Goal: Check status: Check status

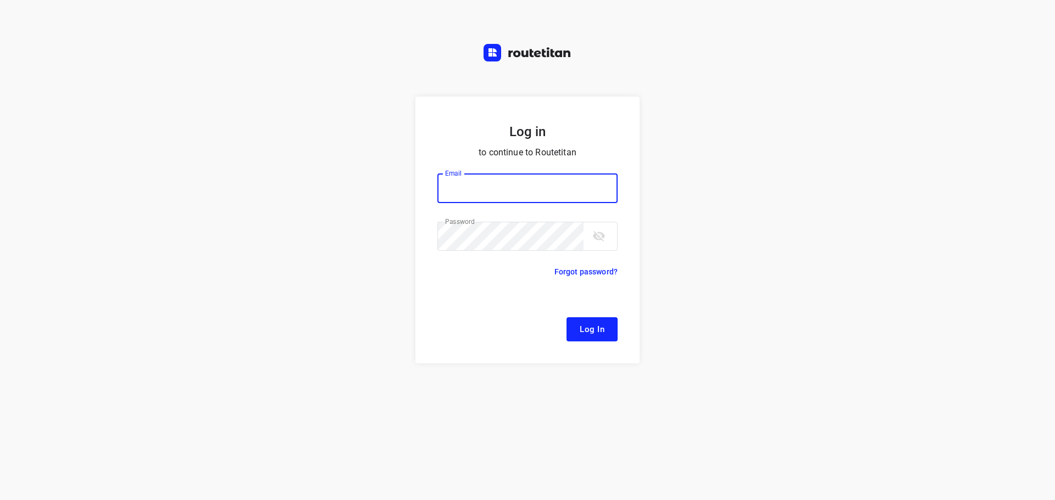
type input "[EMAIL_ADDRESS][DOMAIN_NAME]"
click at [577, 314] on form "Log in to continue to Routetitan Email [EMAIL_ADDRESS][DOMAIN_NAME] Email ​ Pas…" at bounding box center [527, 230] width 224 height 267
click at [582, 325] on span "Log In" at bounding box center [591, 329] width 25 height 14
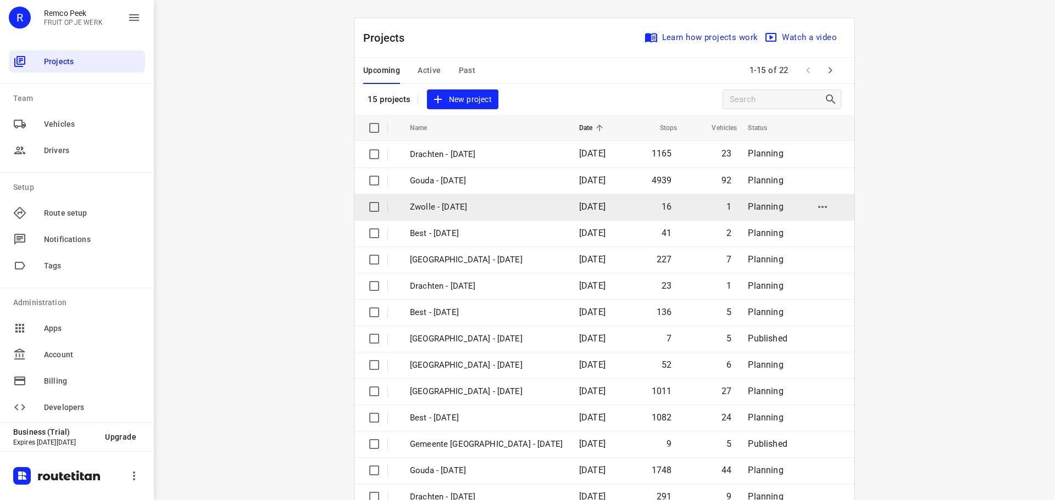
scroll to position [55, 0]
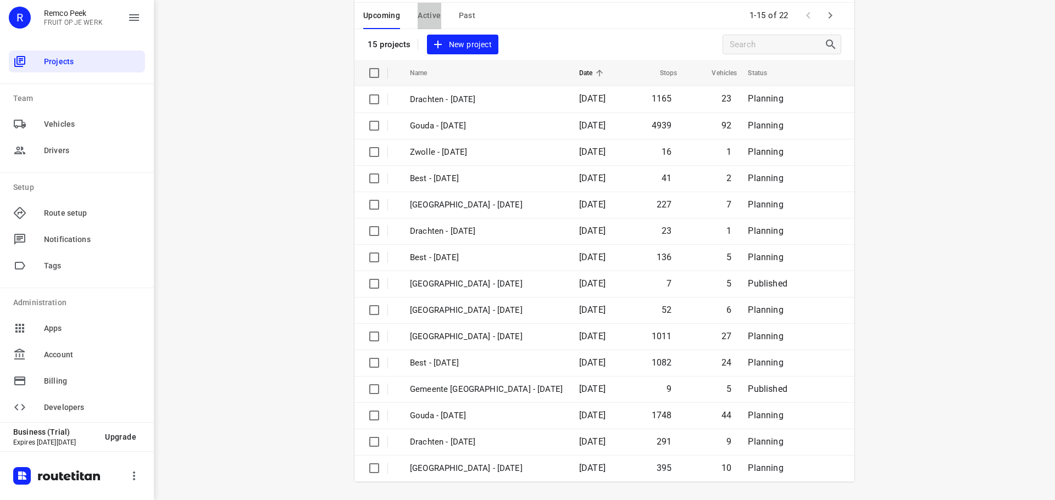
click at [431, 15] on span "Active" at bounding box center [428, 16] width 23 height 14
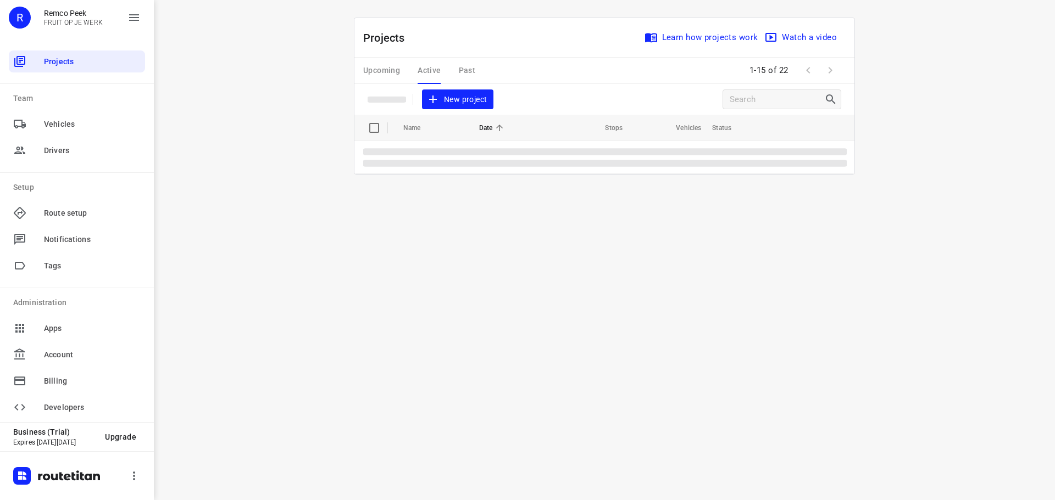
scroll to position [0, 0]
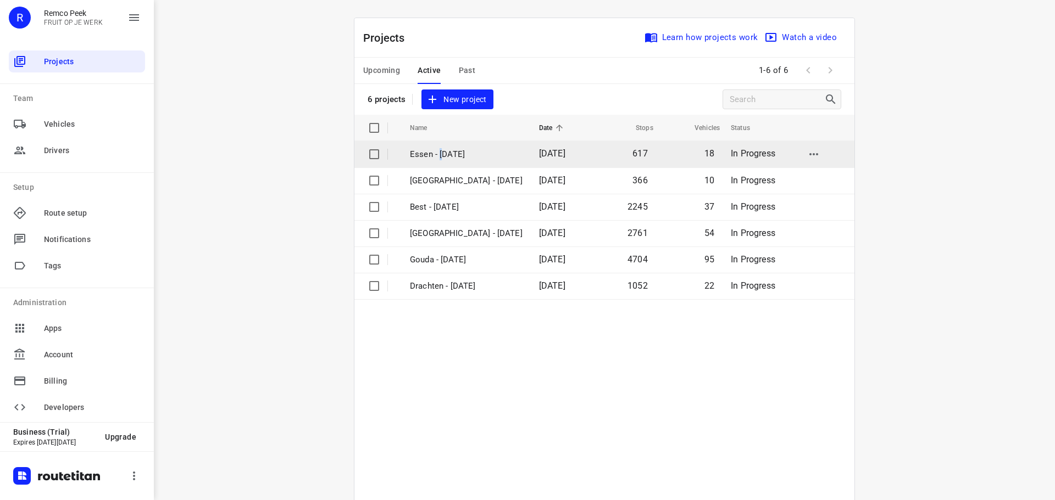
click at [438, 158] on p "Essen - [DATE]" at bounding box center [466, 154] width 113 height 13
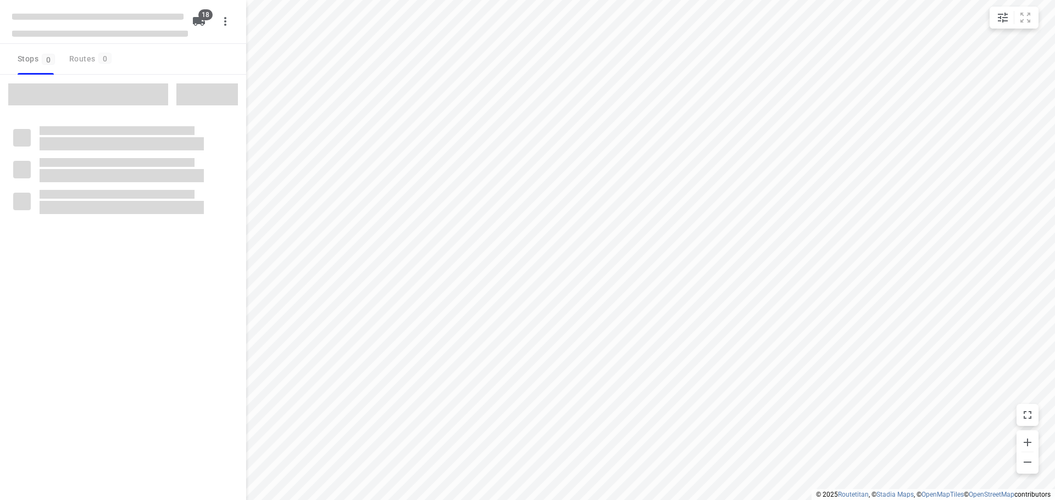
checkbox input "true"
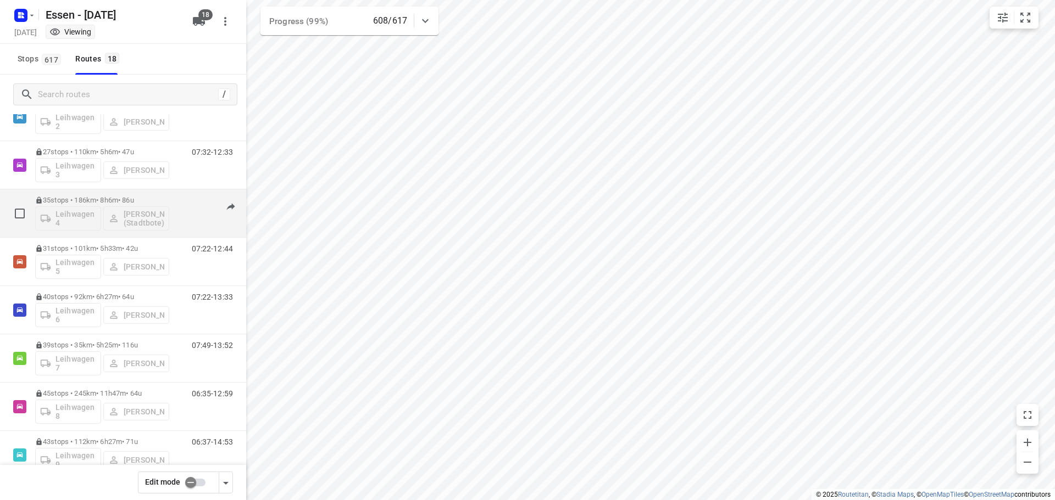
scroll to position [555, 0]
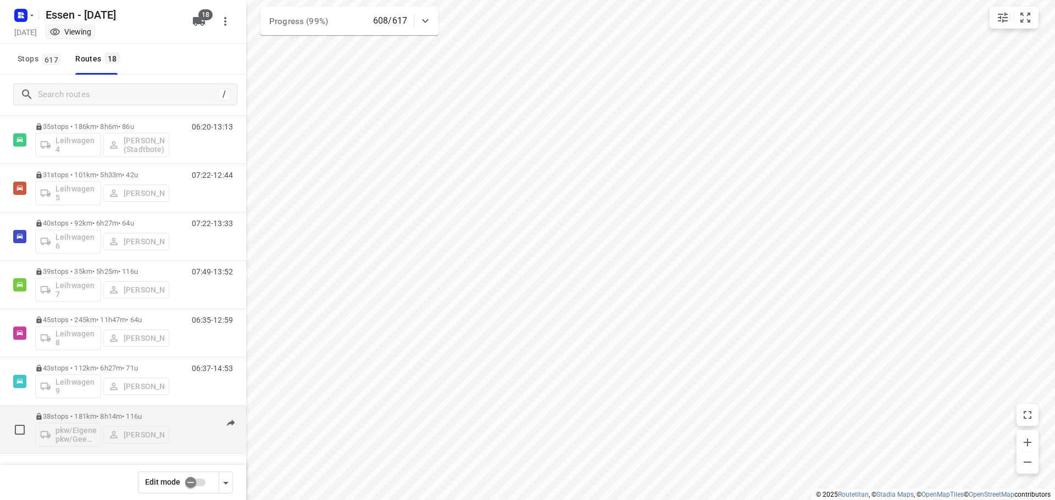
click at [92, 419] on p "38 stops • 181km • 8h14m • [DATE]" at bounding box center [102, 417] width 134 height 8
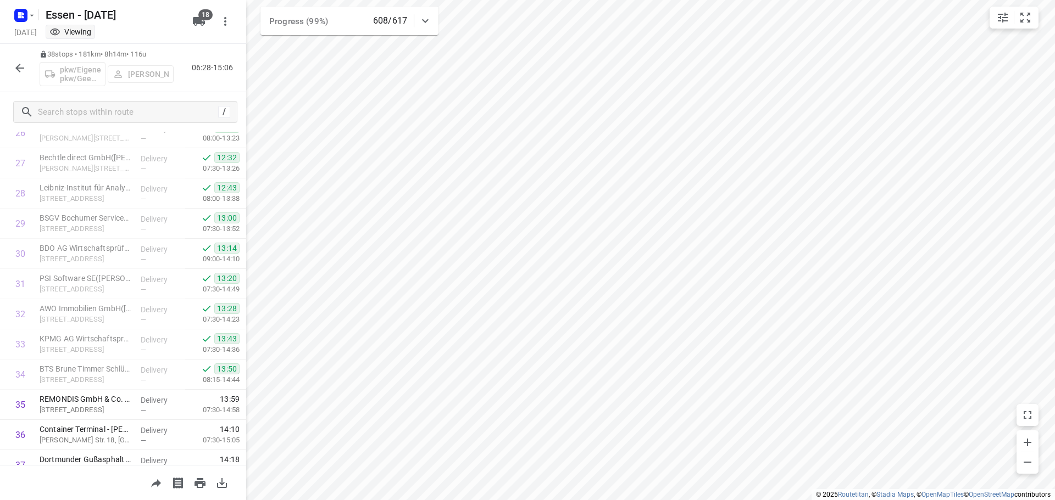
scroll to position [900, 0]
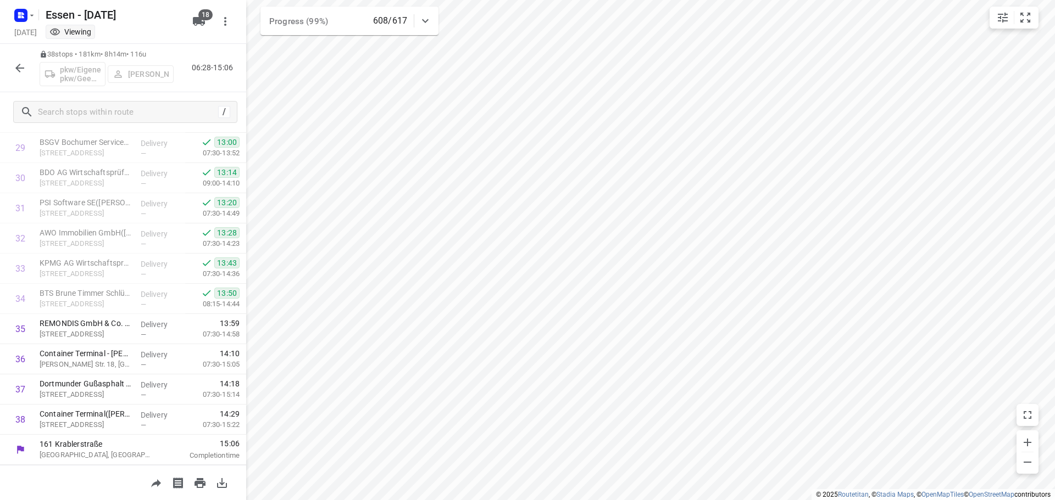
click at [18, 71] on icon "button" at bounding box center [19, 68] width 13 height 13
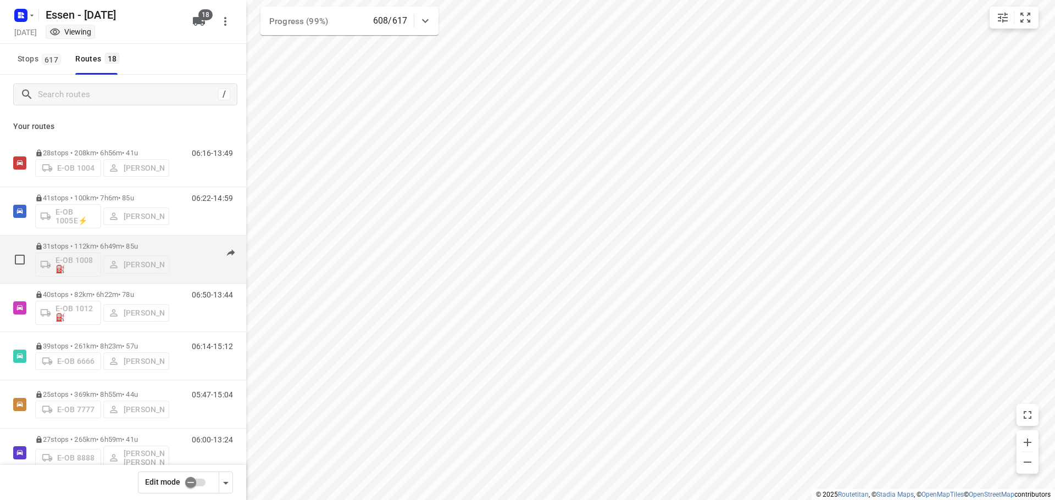
click at [110, 248] on p "31 stops • 112km • 6h49m • [DATE]" at bounding box center [102, 246] width 134 height 8
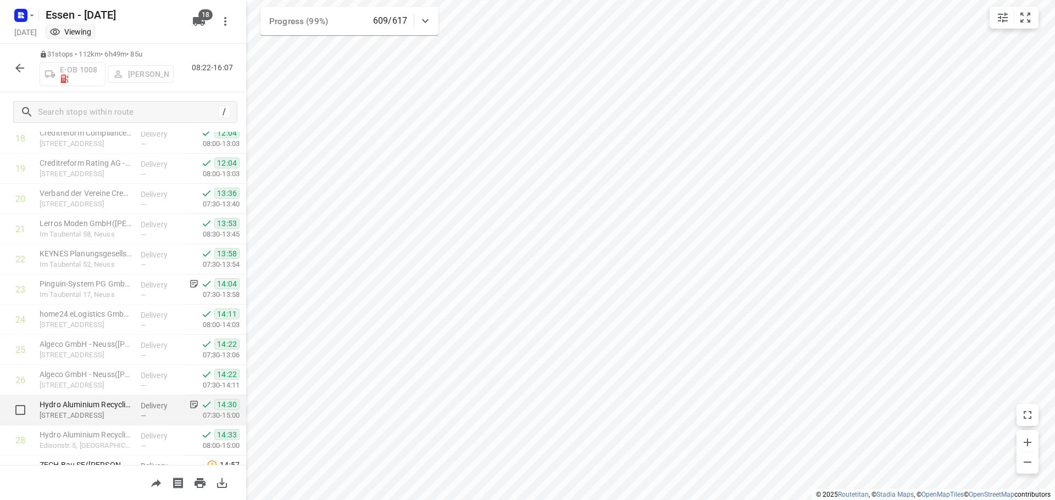
scroll to position [578, 0]
